Goal: Check status: Check status

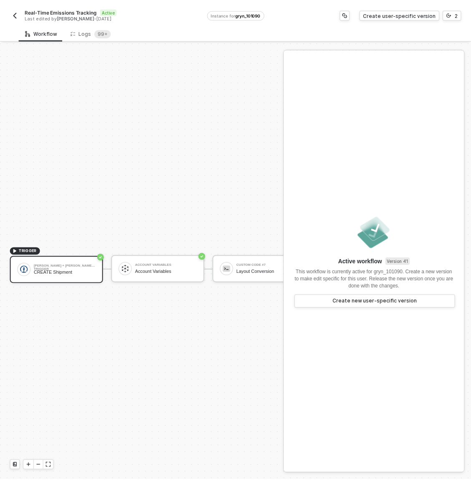
scroll to position [22, 0]
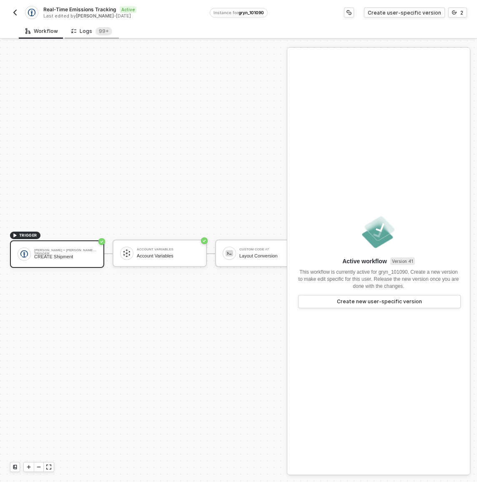
click at [98, 35] on div "Logs 99+" at bounding box center [92, 30] width 54 height 15
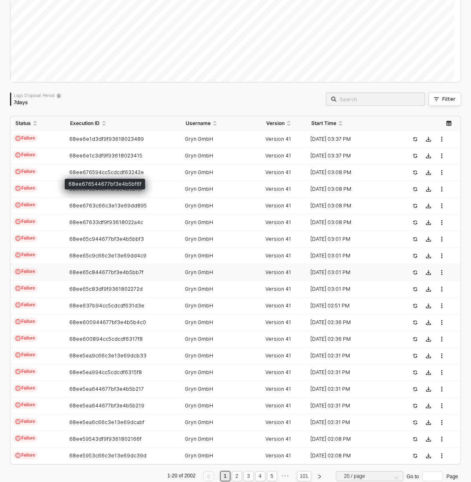
scroll to position [108, 0]
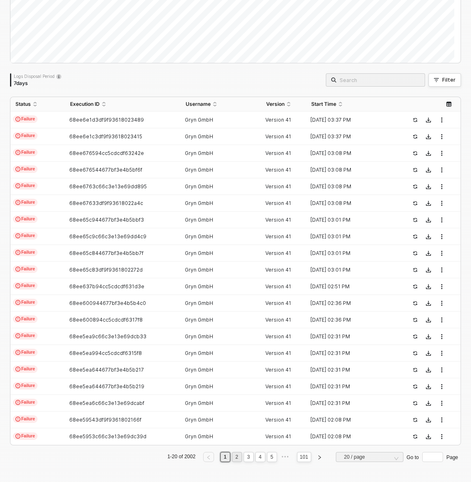
click at [233, 457] on link "2" at bounding box center [237, 457] width 8 height 9
click at [244, 458] on link "3" at bounding box center [248, 457] width 8 height 9
click at [256, 459] on link "4" at bounding box center [260, 457] width 8 height 9
click at [268, 460] on link "6" at bounding box center [272, 457] width 8 height 9
click at [352, 457] on span "20 / page" at bounding box center [371, 457] width 54 height 13
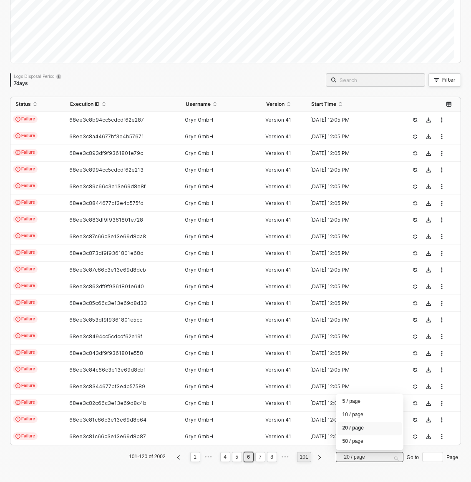
click at [299, 459] on link "101" at bounding box center [303, 457] width 13 height 9
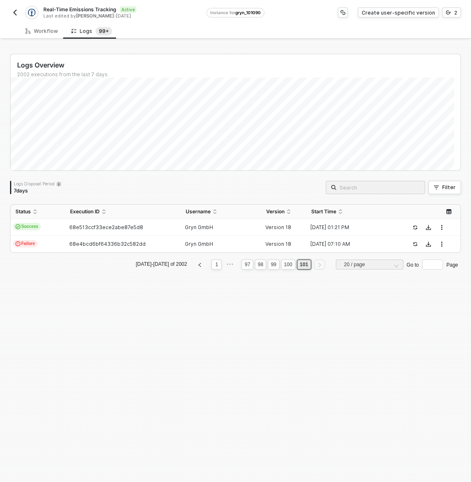
scroll to position [0, 0]
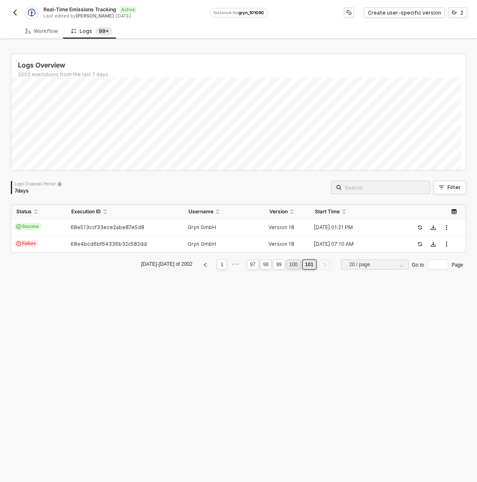
click at [287, 262] on link "100" at bounding box center [293, 264] width 13 height 9
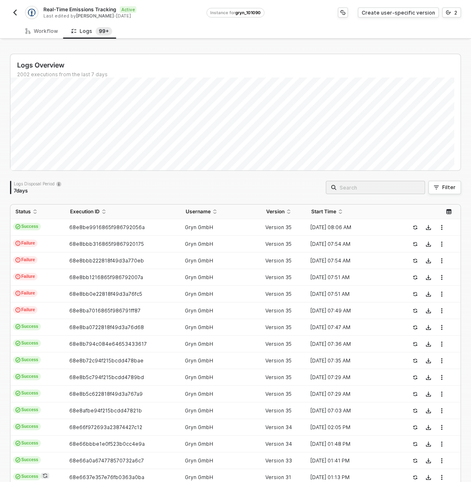
click at [180, 188] on div "Logs Disposal Period 7 days Filter" at bounding box center [235, 187] width 451 height 13
click at [15, 12] on img "button" at bounding box center [15, 12] width 7 height 7
